Goal: Task Accomplishment & Management: Complete application form

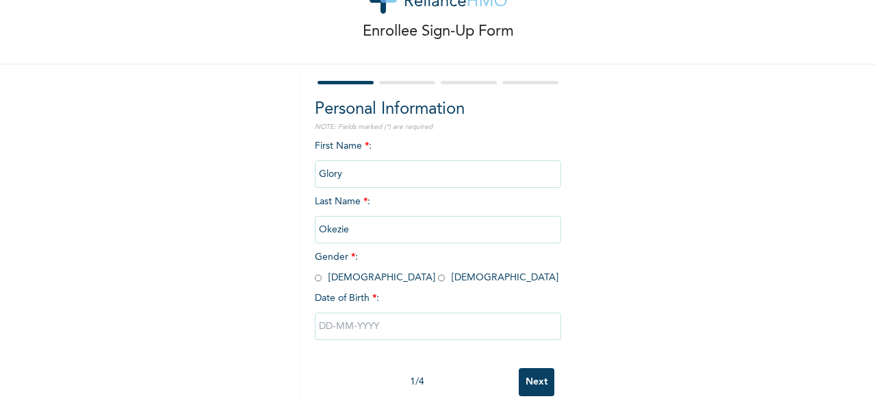
scroll to position [82, 0]
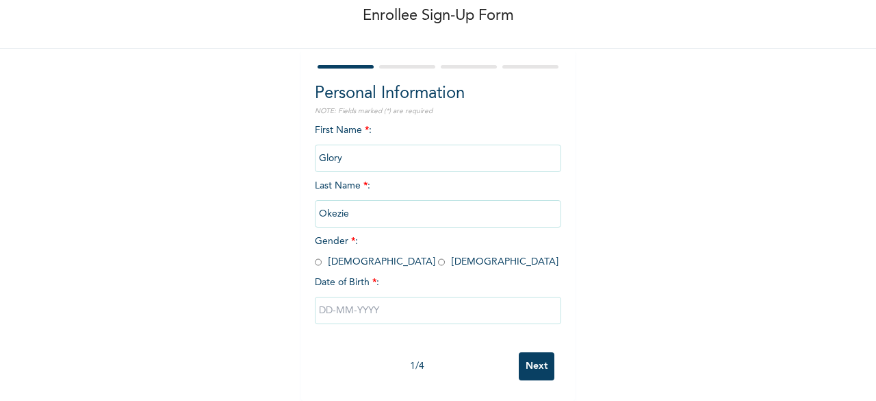
click at [438, 255] on input "radio" at bounding box center [441, 261] width 7 height 13
radio input "true"
click at [322, 301] on input "text" at bounding box center [438, 309] width 246 height 27
select select "7"
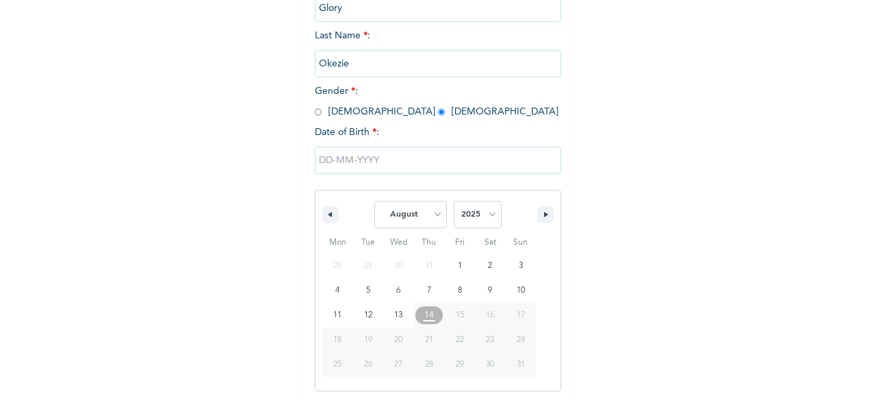
scroll to position [223, 0]
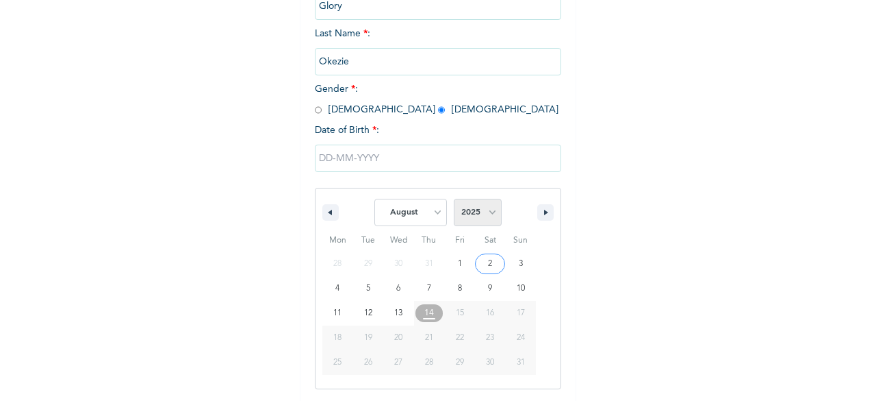
click at [483, 218] on select "2025 2024 2023 2022 2021 2020 2019 2018 2017 2016 2015 2014 2013 2012 2011 2010…" at bounding box center [478, 212] width 48 height 27
click at [484, 215] on select "2025 2024 2023 2022 2021 2020 2019 2018 2017 2016 2015 2014 2013 2012 2011 2010…" at bounding box center [478, 212] width 48 height 27
select select "1997"
click at [454, 200] on select "2025 2024 2023 2022 2021 2020 2019 2018 2017 2016 2015 2014 2013 2012 2011 2010…" at bounding box center [478, 212] width 48 height 27
type input "[DATE]"
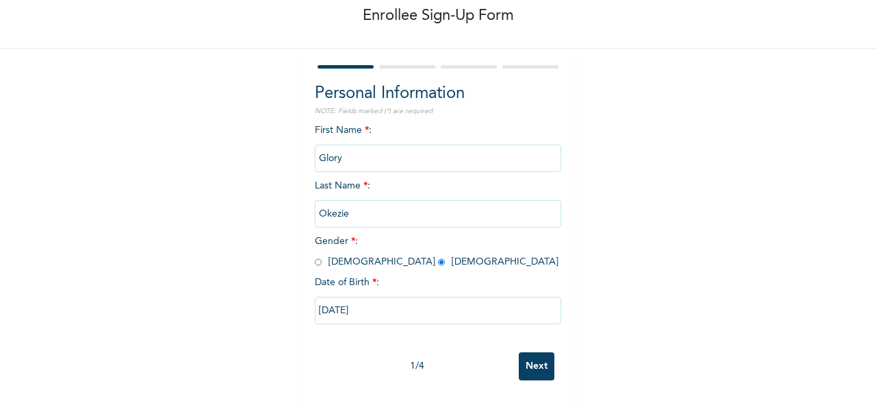
scroll to position [82, 0]
click at [529, 352] on input "Next" at bounding box center [537, 366] width 36 height 28
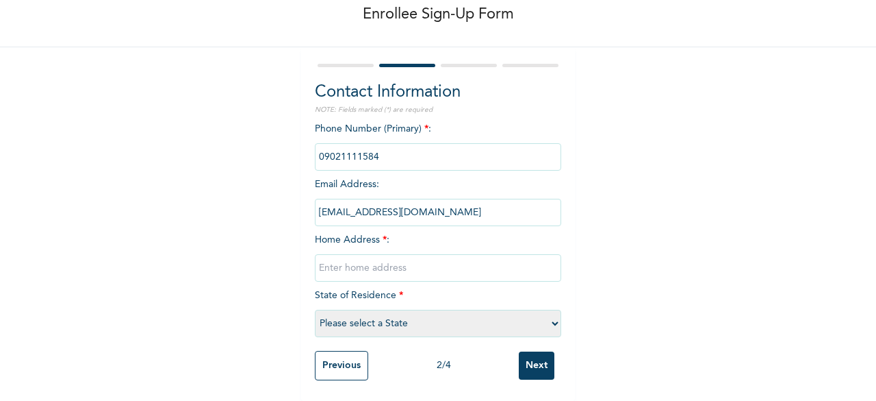
click at [396, 258] on input "text" at bounding box center [438, 267] width 246 height 27
click at [433, 257] on input "[GEOGRAPHIC_DATA]." at bounding box center [438, 267] width 246 height 27
type input "[GEOGRAPHIC_DATA], [GEOGRAPHIC_DATA]."
click at [355, 309] on select "Please select a State [PERSON_NAME] (FCT) [PERSON_NAME] Ibom [GEOGRAPHIC_DATA] …" at bounding box center [438, 322] width 246 height 27
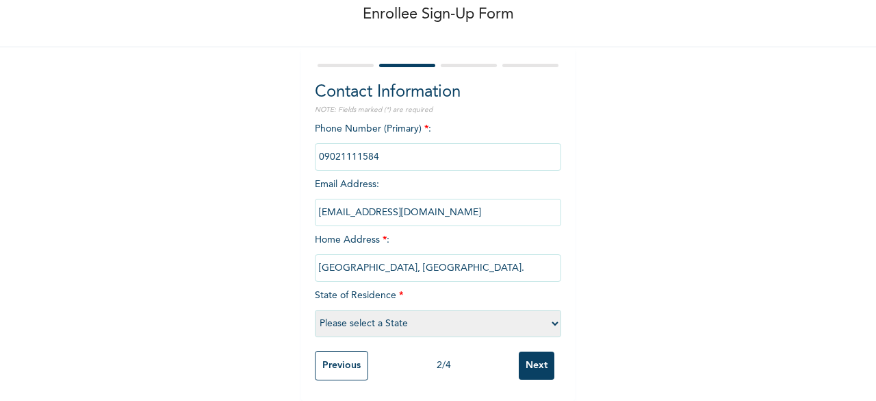
select select "15"
click at [315, 309] on select "Please select a State [PERSON_NAME] (FCT) [PERSON_NAME] Ibom [GEOGRAPHIC_DATA] …" at bounding box center [438, 322] width 246 height 27
click at [533, 358] on input "Next" at bounding box center [537, 365] width 36 height 28
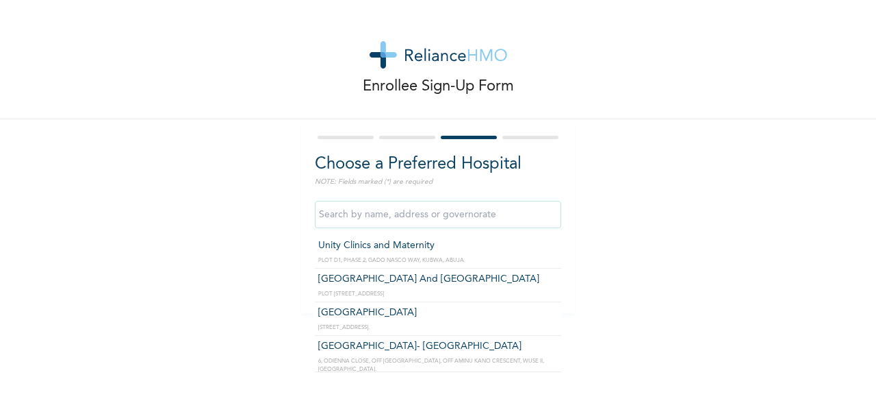
click at [452, 219] on input "text" at bounding box center [438, 214] width 246 height 27
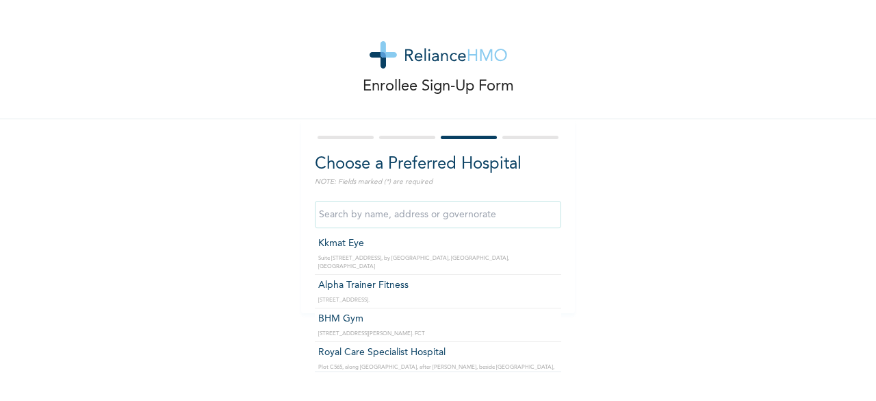
scroll to position [6620, 0]
